Goal: Navigation & Orientation: Go to known website

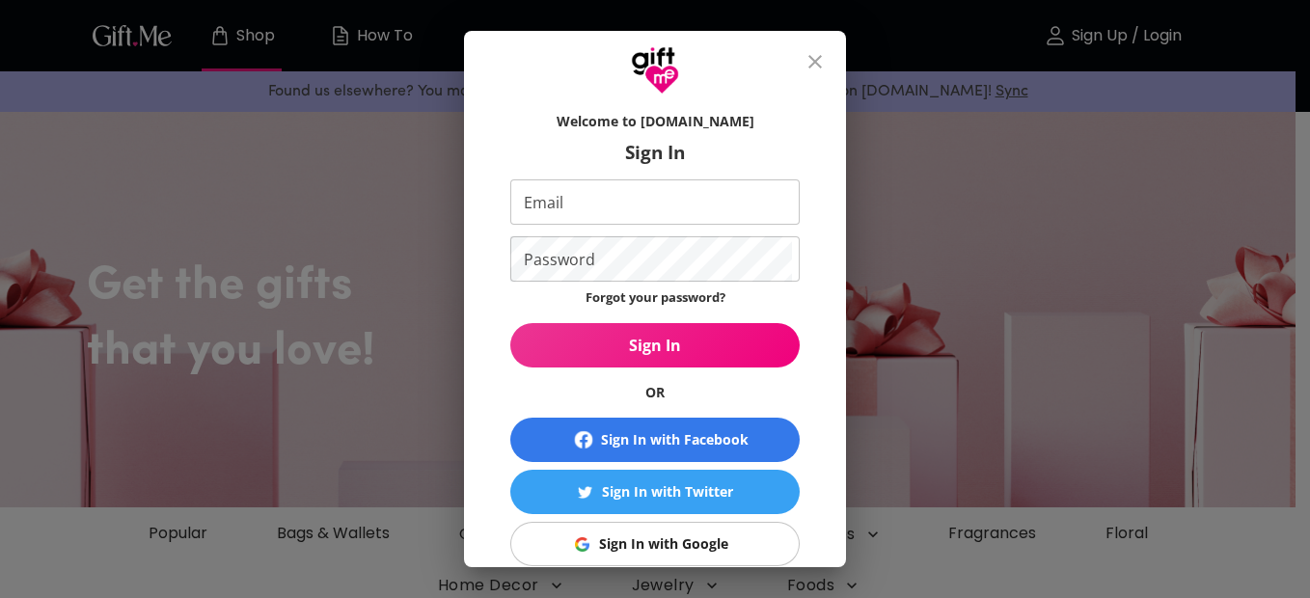
click at [624, 438] on div "Sign In with Facebook" at bounding box center [675, 439] width 148 height 21
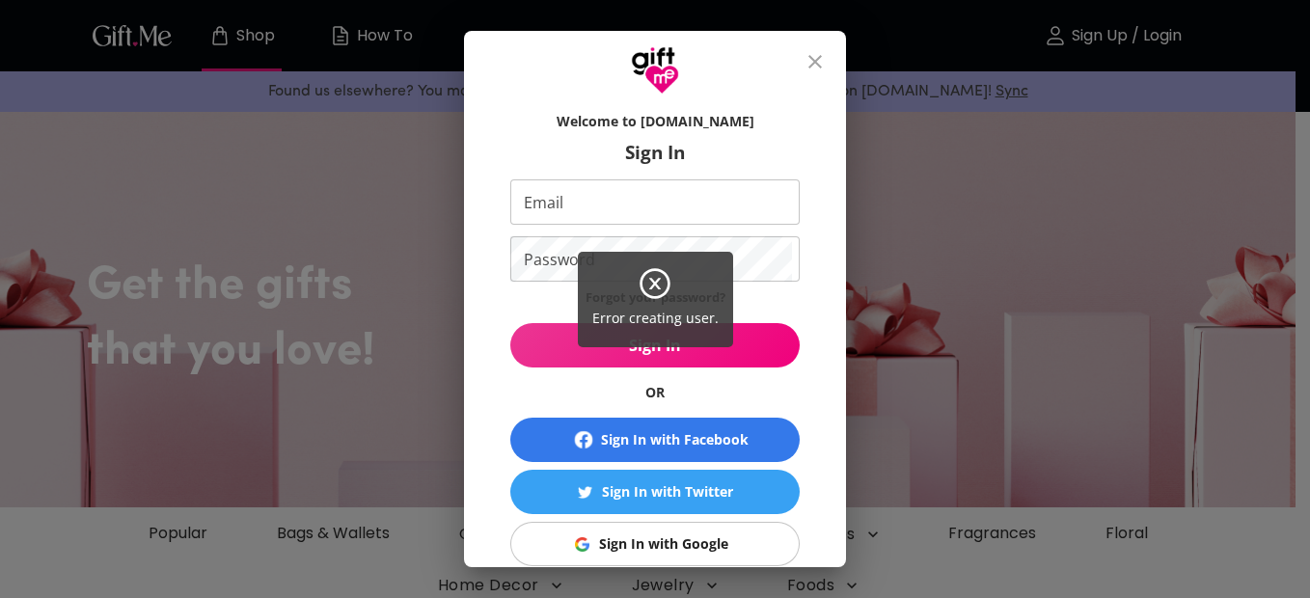
click at [816, 64] on div "Error creating user." at bounding box center [655, 299] width 1310 height 598
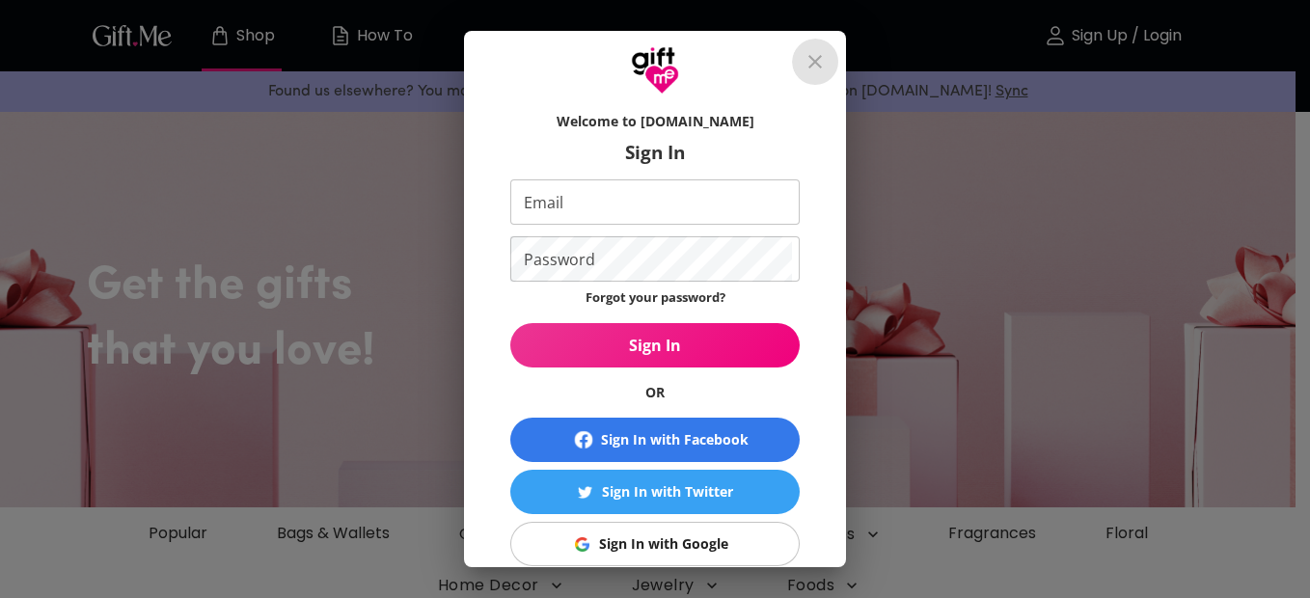
click at [817, 56] on icon "close" at bounding box center [815, 62] width 14 height 14
